Goal: Communication & Community: Share content

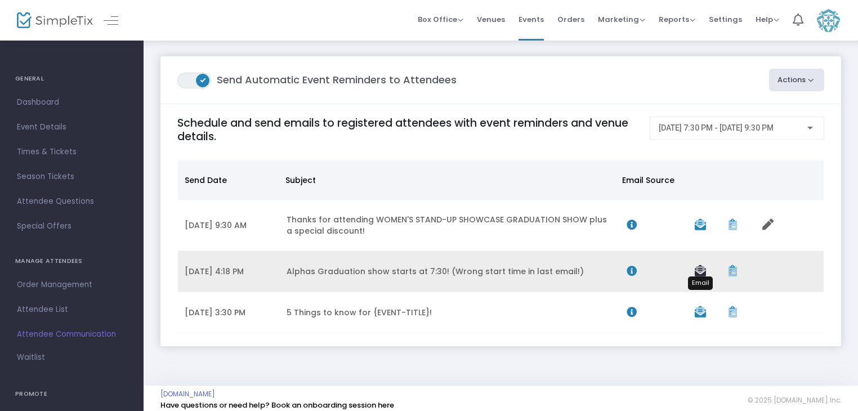
click at [700, 270] on icon "Data table" at bounding box center [700, 270] width 11 height 11
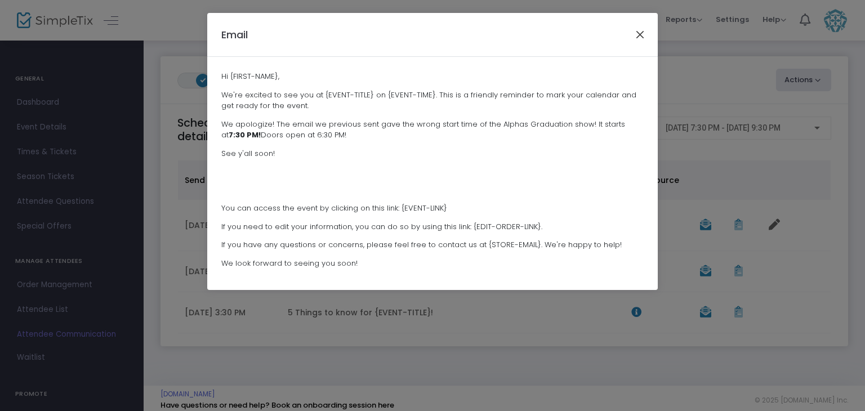
click at [634, 39] on button "Close" at bounding box center [640, 34] width 15 height 15
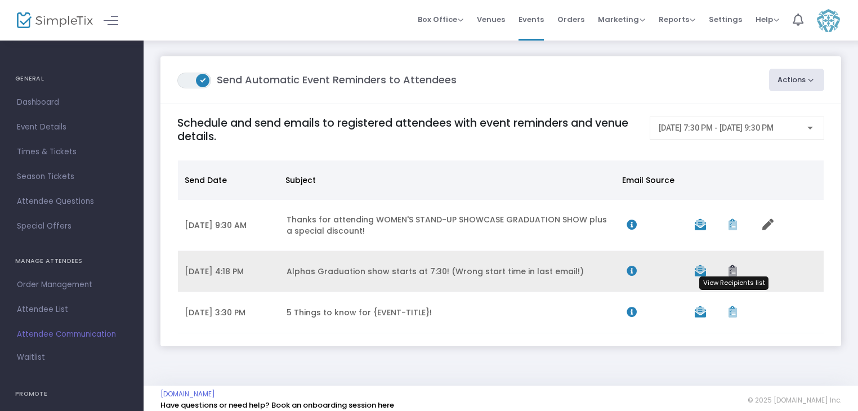
click at [735, 272] on icon "Data table" at bounding box center [733, 270] width 8 height 11
